Goal: Use online tool/utility

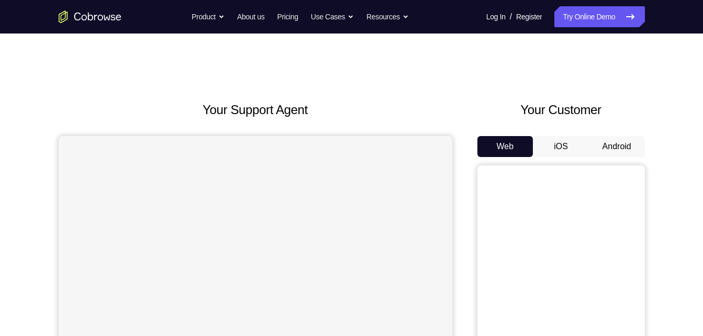
click at [616, 152] on button "Android" at bounding box center [617, 146] width 56 height 21
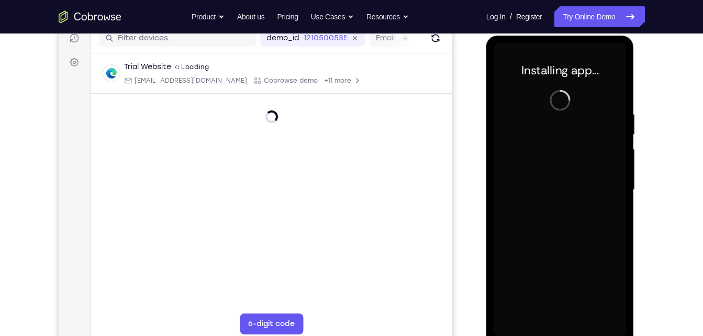
scroll to position [138, 0]
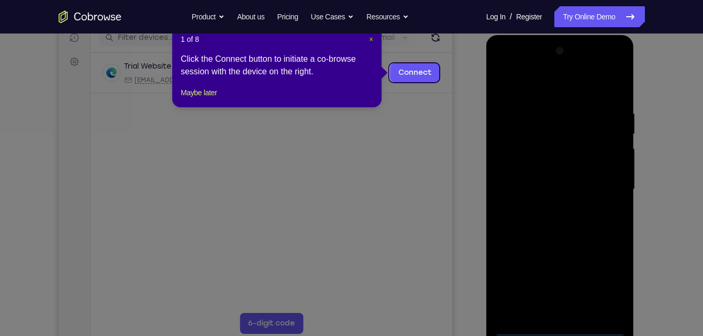
click at [372, 38] on span "×" at bounding box center [371, 39] width 4 height 8
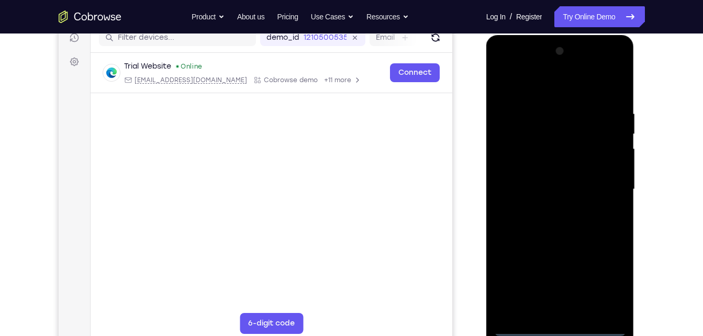
scroll to position [142, 0]
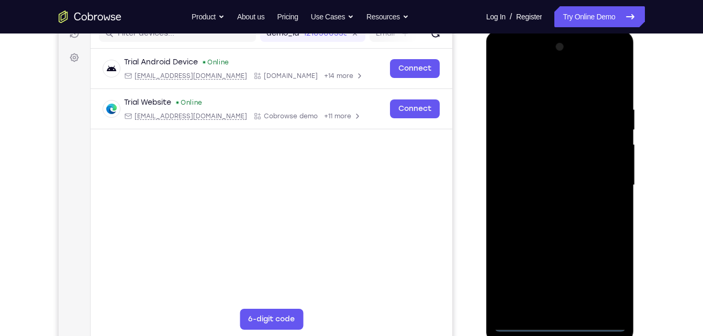
click at [553, 316] on div at bounding box center [560, 185] width 132 height 293
click at [557, 320] on div at bounding box center [560, 185] width 132 height 293
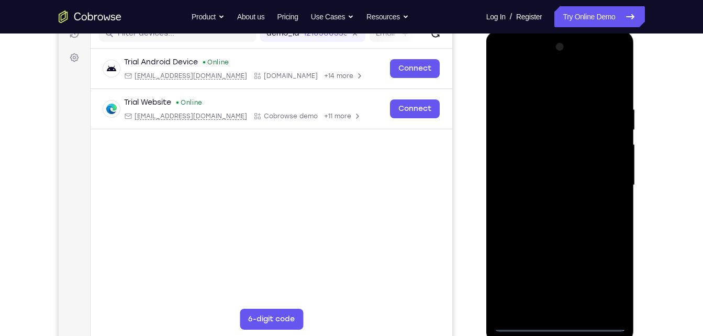
click at [557, 320] on div at bounding box center [560, 185] width 132 height 293
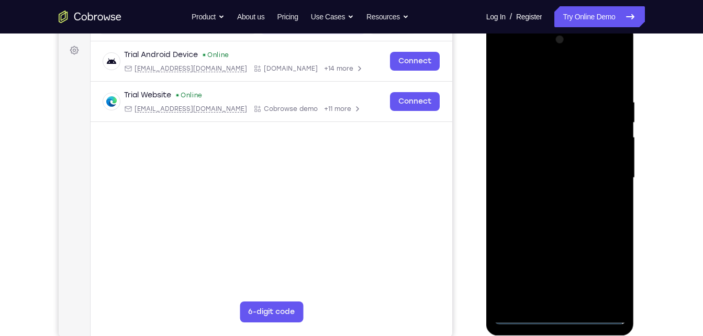
scroll to position [149, 0]
click at [557, 320] on div at bounding box center [560, 178] width 132 height 293
click at [603, 273] on div at bounding box center [560, 178] width 132 height 293
click at [503, 58] on div at bounding box center [560, 178] width 132 height 293
click at [600, 171] on div at bounding box center [560, 178] width 132 height 293
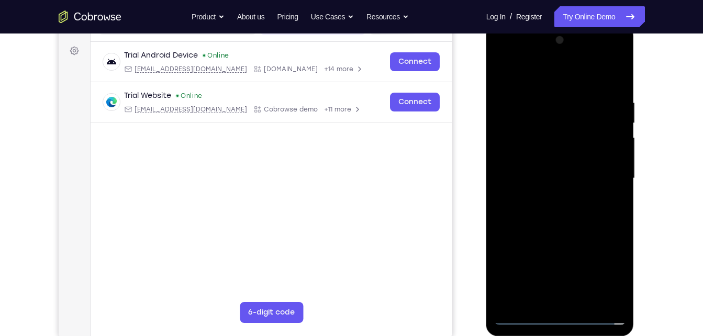
click at [548, 198] on div at bounding box center [560, 178] width 132 height 293
click at [542, 225] on div at bounding box center [560, 178] width 132 height 293
click at [581, 133] on div at bounding box center [560, 178] width 132 height 293
click at [552, 135] on div at bounding box center [560, 178] width 132 height 293
click at [546, 96] on div at bounding box center [560, 178] width 132 height 293
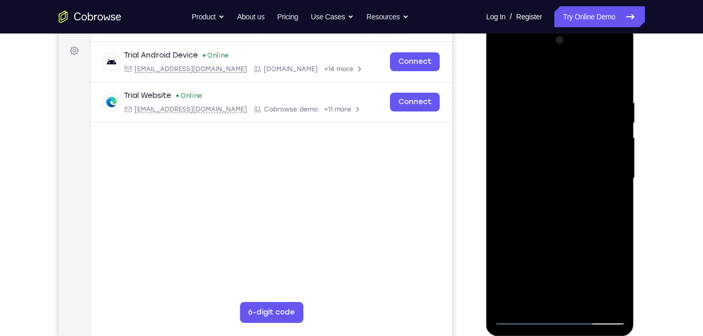
click at [573, 217] on div at bounding box center [560, 178] width 132 height 293
click at [547, 91] on div at bounding box center [560, 178] width 132 height 293
click at [603, 300] on div at bounding box center [560, 178] width 132 height 293
click at [618, 74] on div at bounding box center [560, 178] width 132 height 293
click at [588, 294] on div at bounding box center [560, 178] width 132 height 293
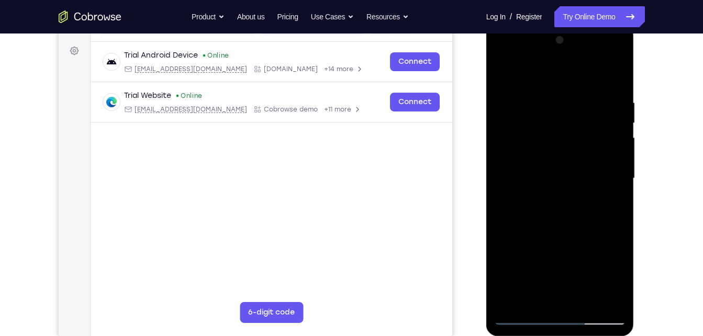
click at [590, 301] on div at bounding box center [560, 178] width 132 height 293
click at [568, 236] on div at bounding box center [560, 178] width 132 height 293
click at [506, 70] on div at bounding box center [560, 178] width 132 height 293
drag, startPoint x: 561, startPoint y: 192, endPoint x: 584, endPoint y: 263, distance: 74.8
click at [584, 263] on div at bounding box center [560, 178] width 132 height 293
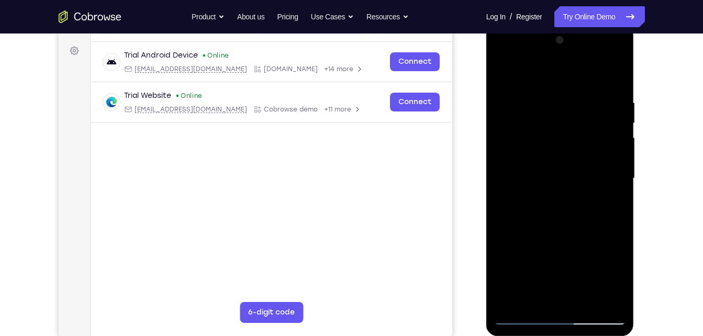
click at [565, 197] on div at bounding box center [560, 178] width 132 height 293
drag, startPoint x: 579, startPoint y: 91, endPoint x: 491, endPoint y: 113, distance: 90.7
click at [491, 113] on div at bounding box center [560, 180] width 148 height 312
drag, startPoint x: 599, startPoint y: 86, endPoint x: 489, endPoint y: 117, distance: 114.3
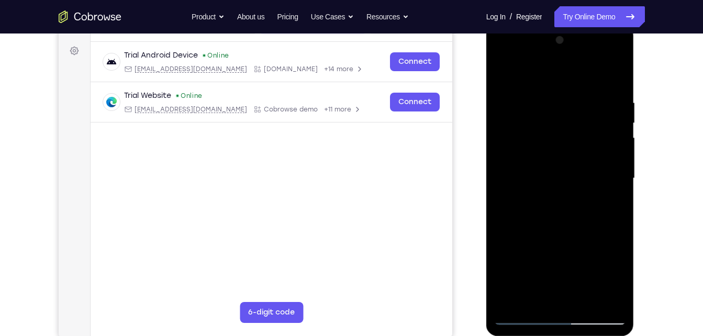
click at [489, 117] on div at bounding box center [560, 180] width 148 height 312
drag, startPoint x: 593, startPoint y: 89, endPoint x: 563, endPoint y: 98, distance: 31.0
click at [563, 98] on div at bounding box center [560, 178] width 132 height 293
click at [522, 97] on div at bounding box center [560, 178] width 132 height 293
click at [598, 294] on div at bounding box center [560, 178] width 132 height 293
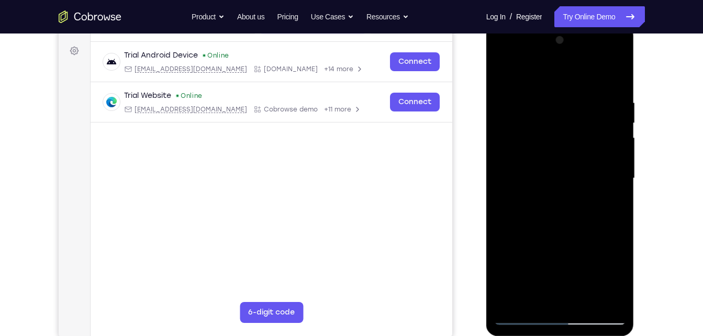
click at [615, 220] on div at bounding box center [560, 178] width 132 height 293
click at [602, 293] on div at bounding box center [560, 178] width 132 height 293
click at [621, 205] on div at bounding box center [560, 178] width 132 height 293
click at [600, 291] on div at bounding box center [560, 178] width 132 height 293
click at [608, 200] on div at bounding box center [560, 178] width 132 height 293
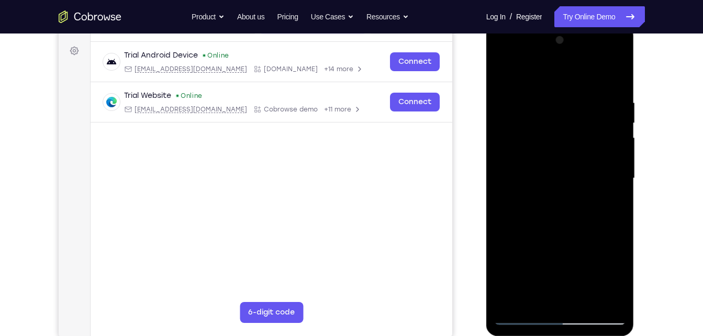
click at [608, 200] on div at bounding box center [560, 178] width 132 height 293
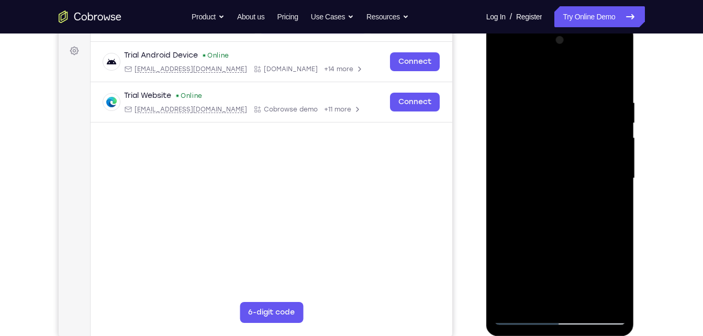
click at [608, 200] on div at bounding box center [560, 178] width 132 height 293
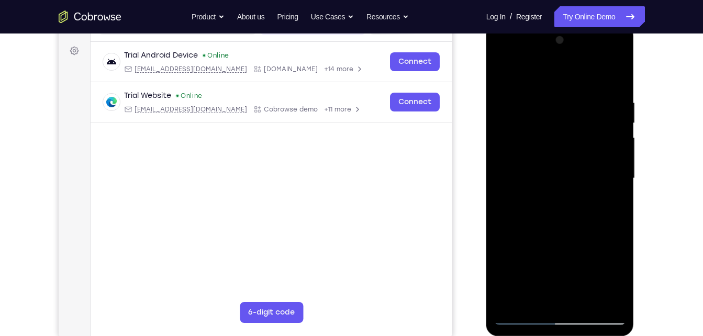
click at [608, 200] on div at bounding box center [560, 178] width 132 height 293
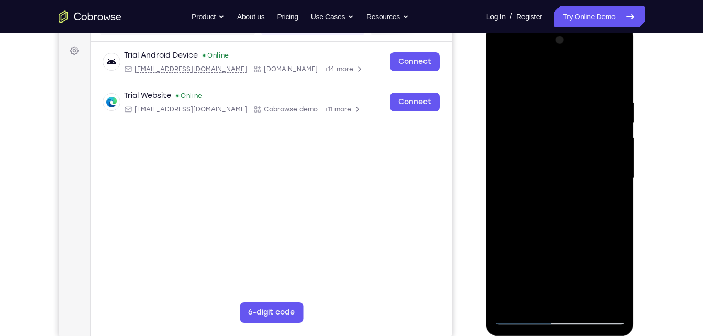
click at [608, 200] on div at bounding box center [560, 178] width 132 height 293
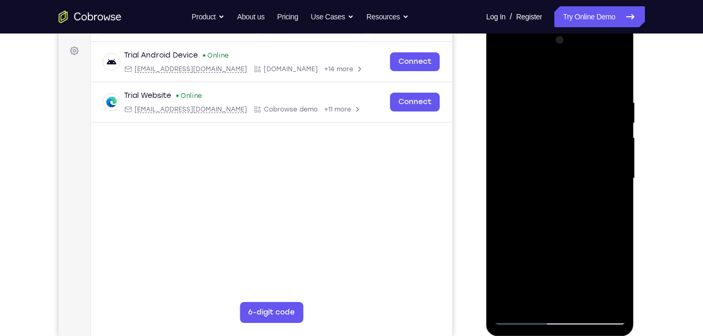
click at [613, 73] on div at bounding box center [560, 178] width 132 height 293
click at [589, 298] on div at bounding box center [560, 178] width 132 height 293
click at [573, 173] on div at bounding box center [560, 178] width 132 height 293
click at [617, 269] on div at bounding box center [560, 178] width 132 height 293
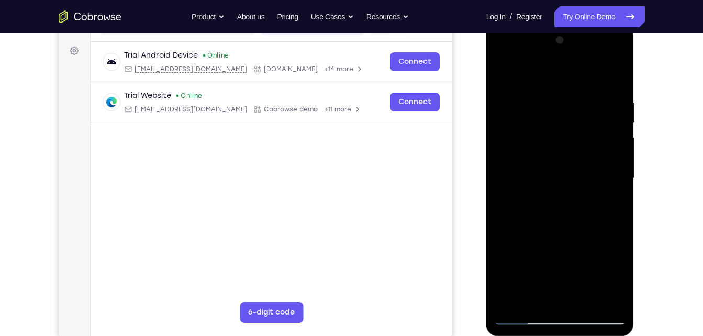
click at [615, 277] on div at bounding box center [560, 178] width 132 height 293
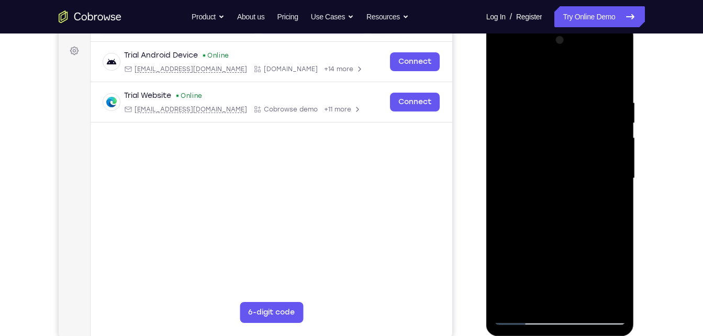
click at [615, 277] on div at bounding box center [560, 178] width 132 height 293
click at [534, 203] on div at bounding box center [560, 178] width 132 height 293
click at [571, 208] on div at bounding box center [560, 178] width 132 height 293
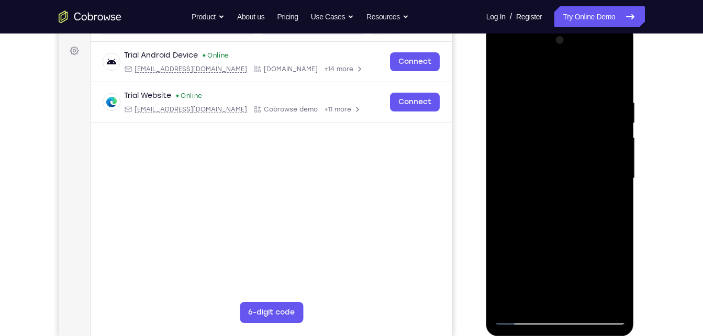
click at [617, 281] on div at bounding box center [560, 178] width 132 height 293
click at [611, 204] on div at bounding box center [560, 178] width 132 height 293
click at [499, 77] on div at bounding box center [560, 178] width 132 height 293
click at [504, 70] on div at bounding box center [560, 178] width 132 height 293
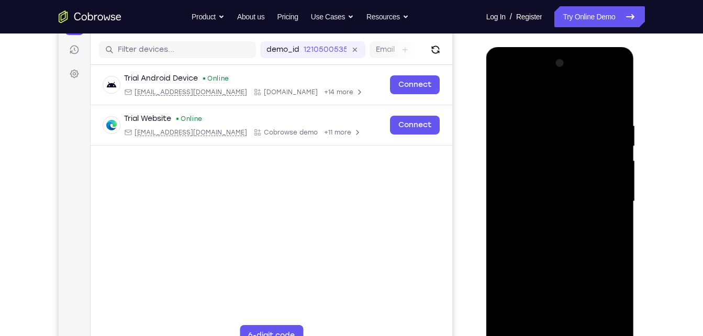
scroll to position [126, 0]
drag, startPoint x: 579, startPoint y: 254, endPoint x: 609, endPoint y: 69, distance: 187.7
click at [609, 69] on div at bounding box center [560, 201] width 132 height 293
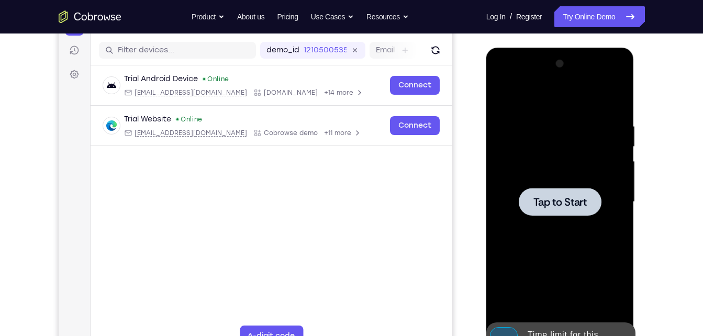
drag, startPoint x: 564, startPoint y: 275, endPoint x: 586, endPoint y: 114, distance: 162.6
click at [586, 48] on div "Tap to Start" at bounding box center [560, 48] width 148 height 0
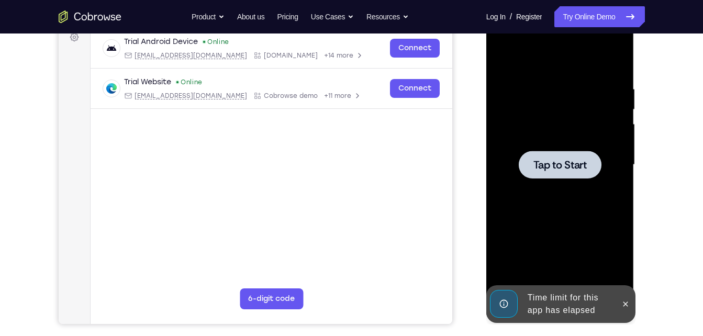
scroll to position [160, 0]
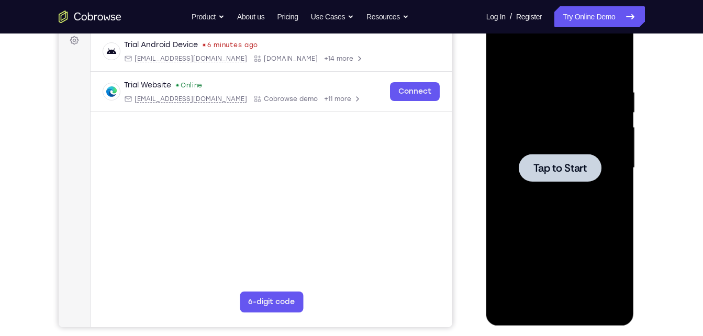
click at [546, 172] on span "Tap to Start" at bounding box center [559, 168] width 53 height 10
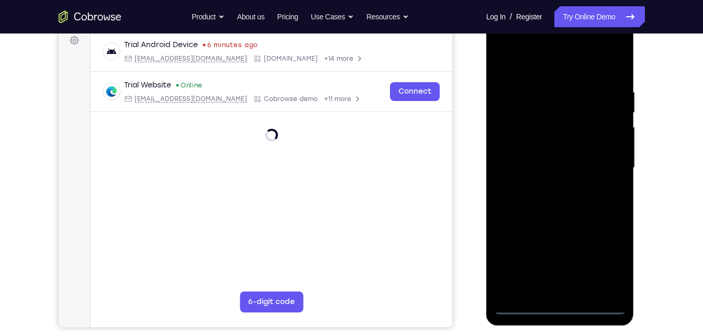
click at [560, 303] on div at bounding box center [560, 167] width 132 height 293
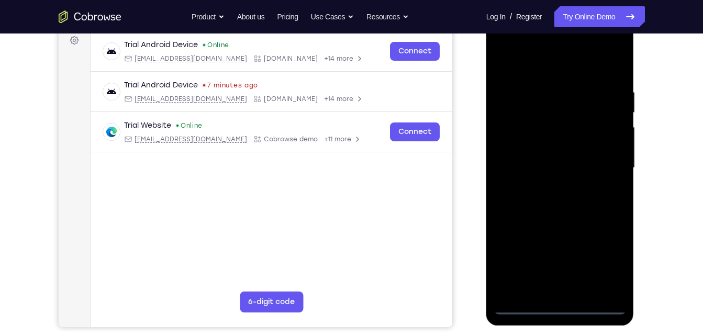
click at [609, 251] on div at bounding box center [560, 167] width 132 height 293
click at [613, 254] on div at bounding box center [560, 167] width 132 height 293
click at [502, 47] on div at bounding box center [560, 167] width 132 height 293
click at [600, 172] on div at bounding box center [560, 167] width 132 height 293
click at [546, 185] on div at bounding box center [560, 167] width 132 height 293
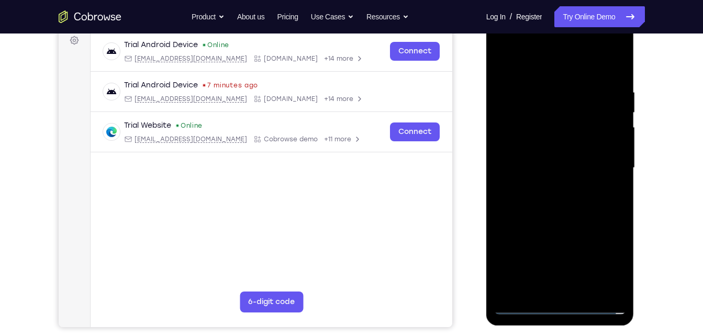
click at [546, 224] on div at bounding box center [560, 167] width 132 height 293
click at [581, 118] on div at bounding box center [560, 167] width 132 height 293
click at [539, 130] on div at bounding box center [560, 167] width 132 height 293
click at [587, 288] on div at bounding box center [560, 167] width 132 height 293
click at [584, 213] on div at bounding box center [560, 167] width 132 height 293
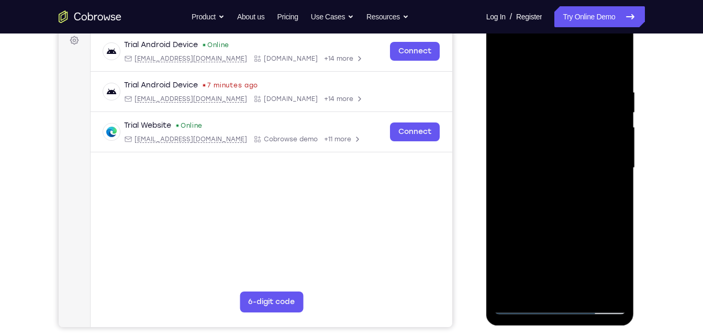
click at [584, 289] on div at bounding box center [560, 167] width 132 height 293
click at [579, 220] on div at bounding box center [560, 167] width 132 height 293
click at [581, 186] on div at bounding box center [560, 167] width 132 height 293
click at [506, 64] on div at bounding box center [560, 167] width 132 height 293
click at [544, 183] on div at bounding box center [560, 167] width 132 height 293
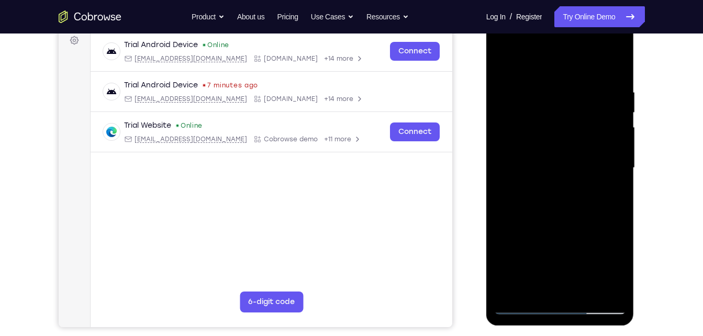
drag, startPoint x: 569, startPoint y: 161, endPoint x: 572, endPoint y: 127, distance: 33.6
click at [572, 127] on div at bounding box center [560, 167] width 132 height 293
click at [502, 63] on div at bounding box center [560, 167] width 132 height 293
drag, startPoint x: 544, startPoint y: 220, endPoint x: 582, endPoint y: 163, distance: 68.9
click at [582, 163] on div at bounding box center [560, 167] width 132 height 293
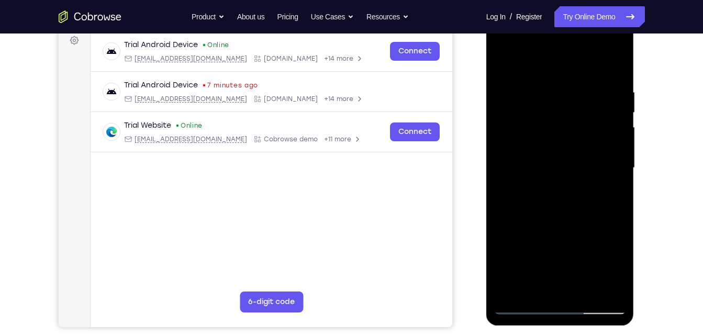
click at [568, 200] on div at bounding box center [560, 167] width 132 height 293
click at [535, 280] on div at bounding box center [560, 167] width 132 height 293
click at [612, 194] on div at bounding box center [560, 167] width 132 height 293
click at [500, 64] on div at bounding box center [560, 167] width 132 height 293
click at [570, 201] on div at bounding box center [560, 167] width 132 height 293
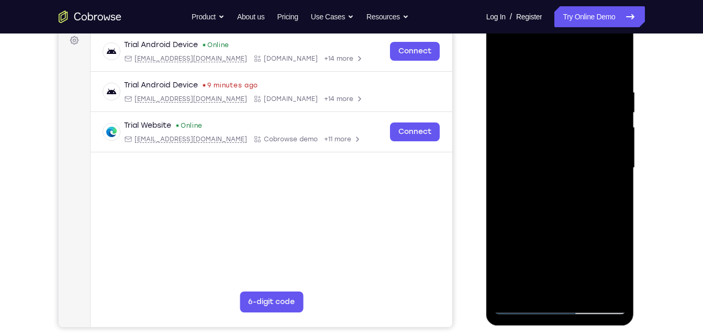
click at [533, 287] on div at bounding box center [560, 167] width 132 height 293
click at [542, 281] on div at bounding box center [560, 167] width 132 height 293
click at [533, 282] on div at bounding box center [560, 167] width 132 height 293
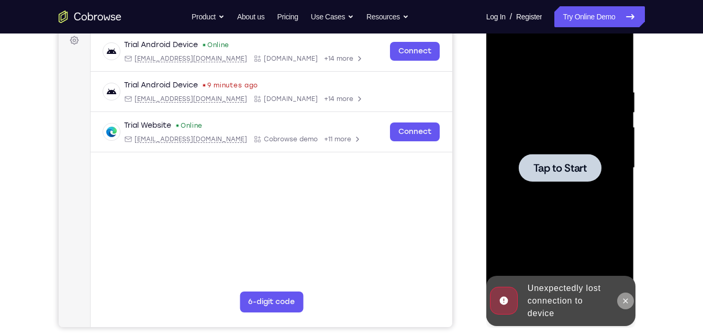
click at [623, 299] on icon at bounding box center [625, 301] width 8 height 8
